Goal: Find specific page/section: Find specific page/section

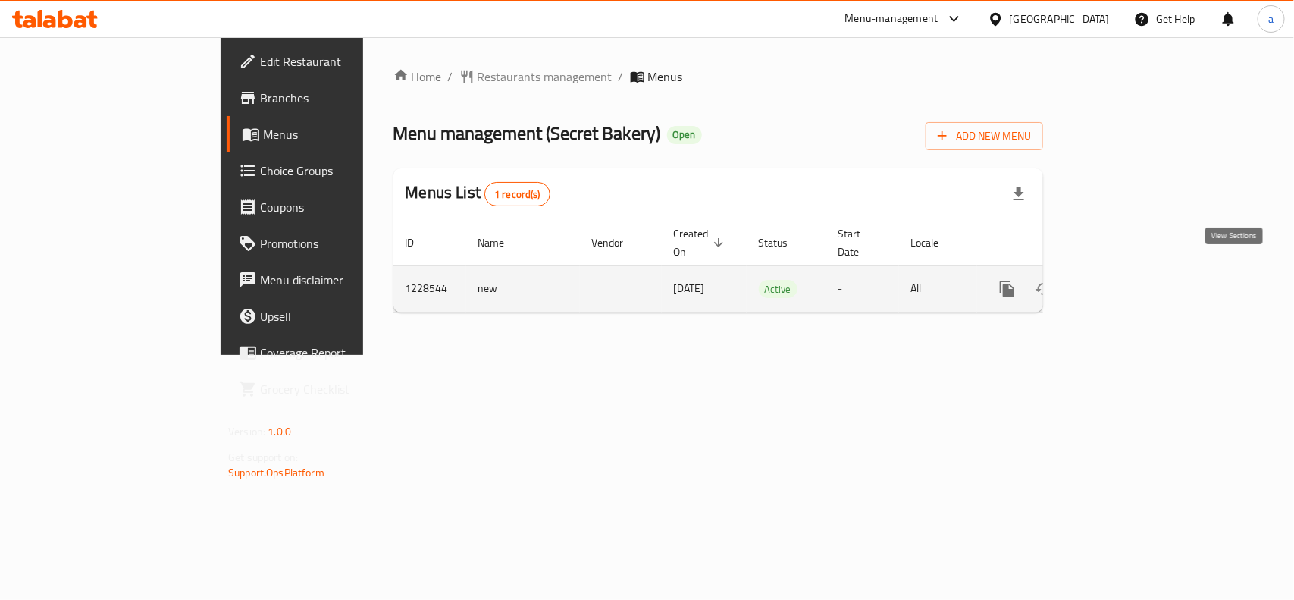
click at [1135, 282] on link "enhanced table" at bounding box center [1117, 289] width 36 height 36
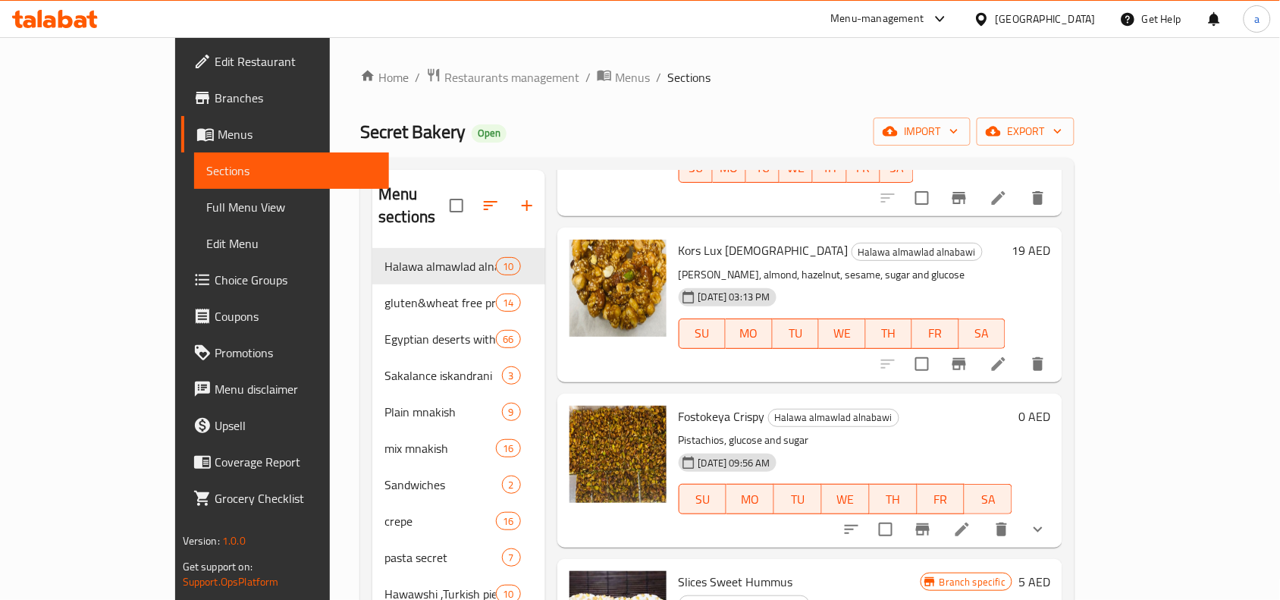
scroll to position [569, 0]
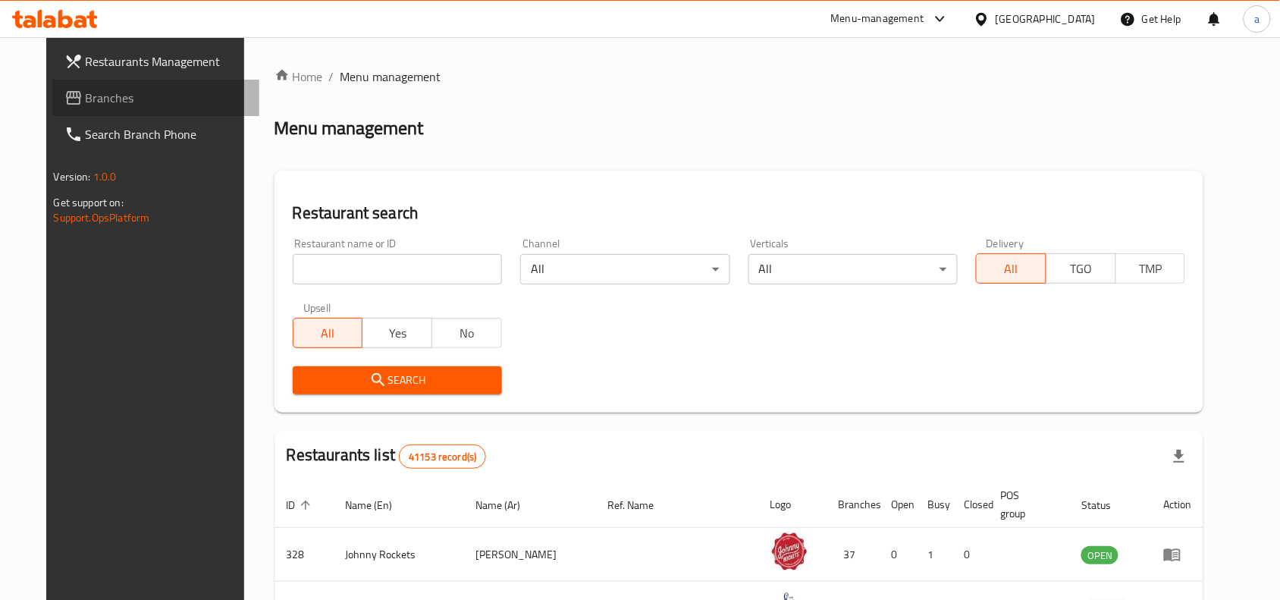
click at [86, 96] on span "Branches" at bounding box center [167, 98] width 162 height 18
